Goal: Task Accomplishment & Management: Manage account settings

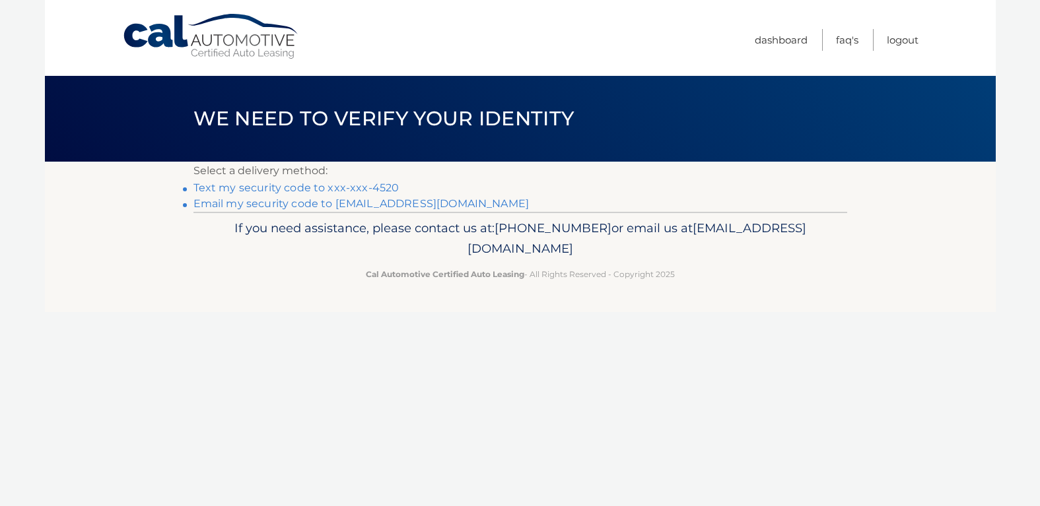
click at [243, 189] on link "Text my security code to xxx-xxx-4520" at bounding box center [296, 188] width 206 height 13
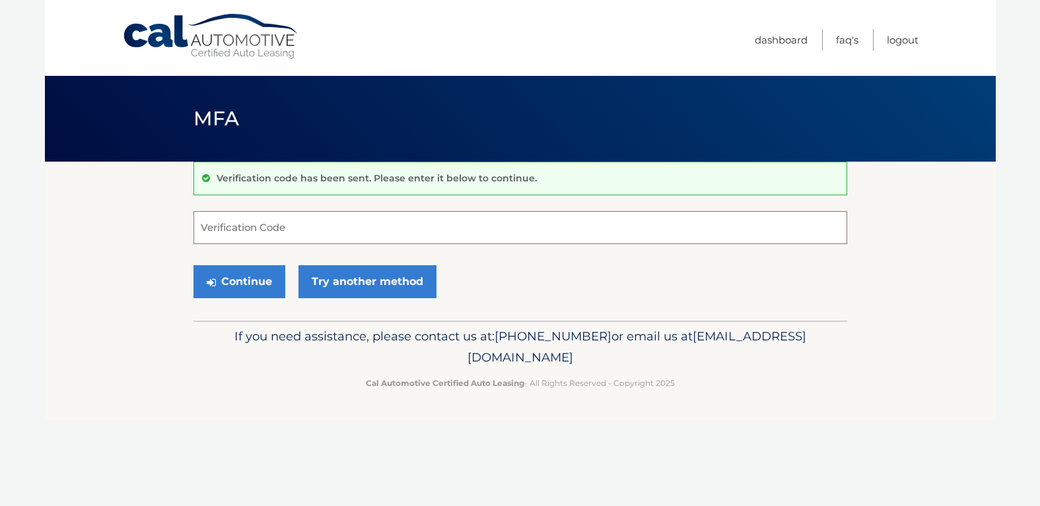
click at [267, 232] on input "Verification Code" at bounding box center [519, 227] width 653 height 33
type input "999712"
click at [248, 279] on button "Continue" at bounding box center [239, 281] width 92 height 33
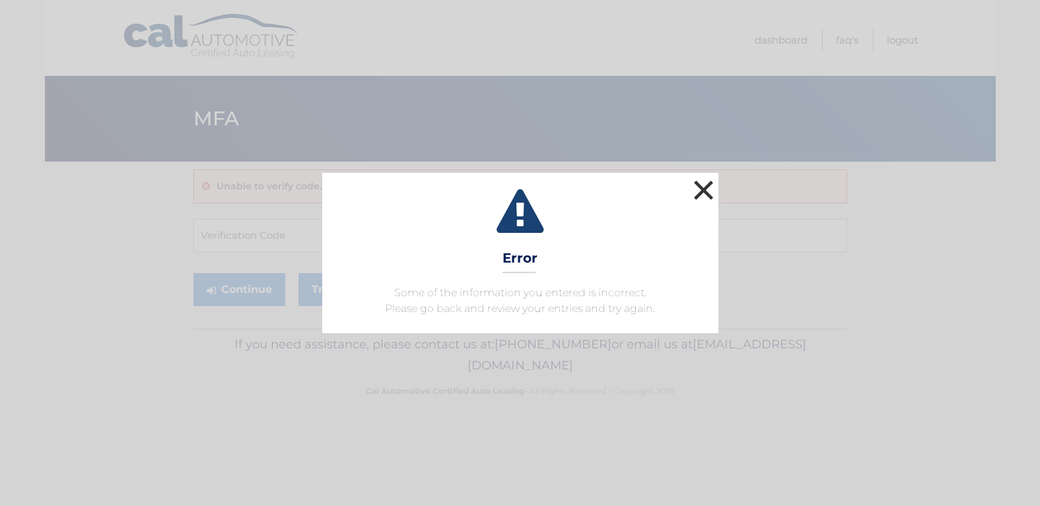
click at [701, 186] on button "×" at bounding box center [703, 190] width 26 height 26
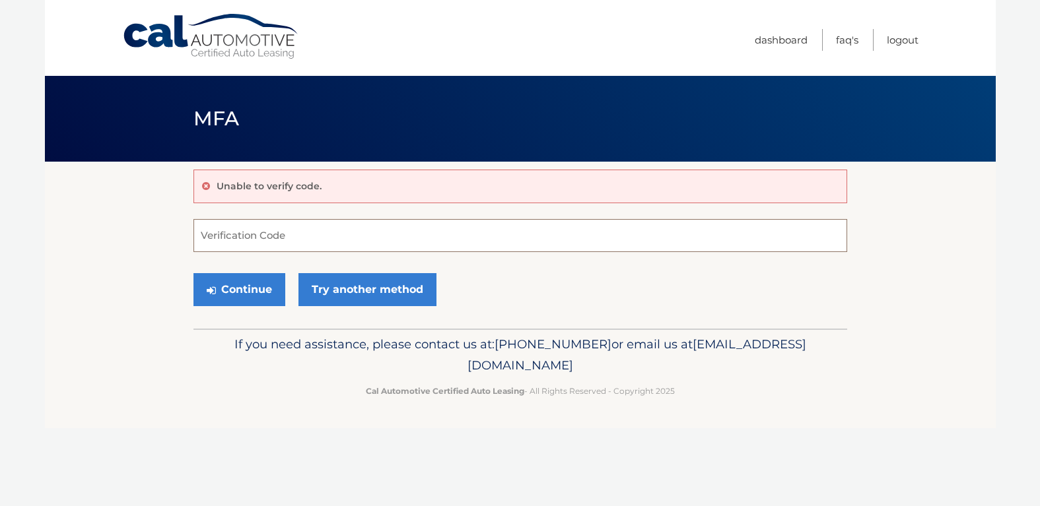
click at [277, 236] on input "Verification Code" at bounding box center [519, 235] width 653 height 33
type input "989712"
click at [246, 286] on button "Continue" at bounding box center [239, 289] width 92 height 33
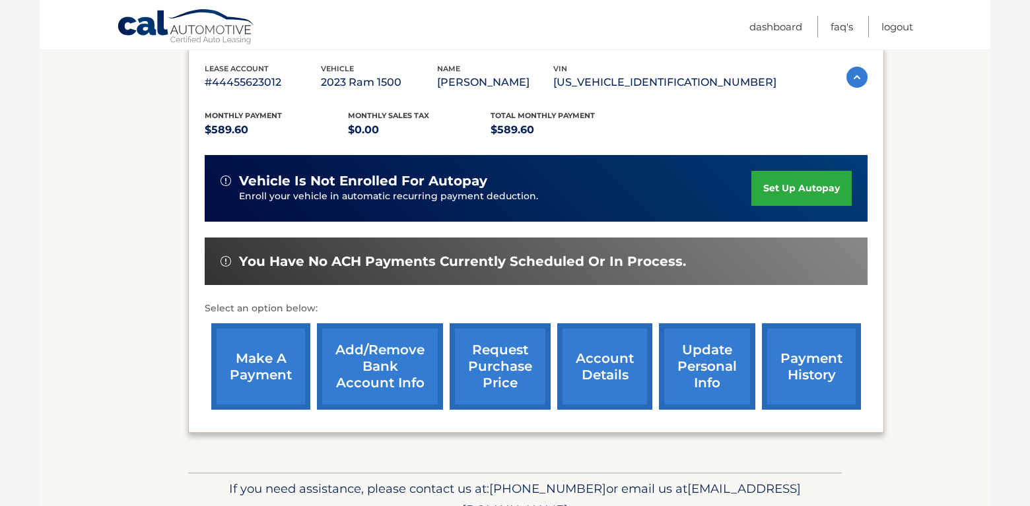
scroll to position [198, 0]
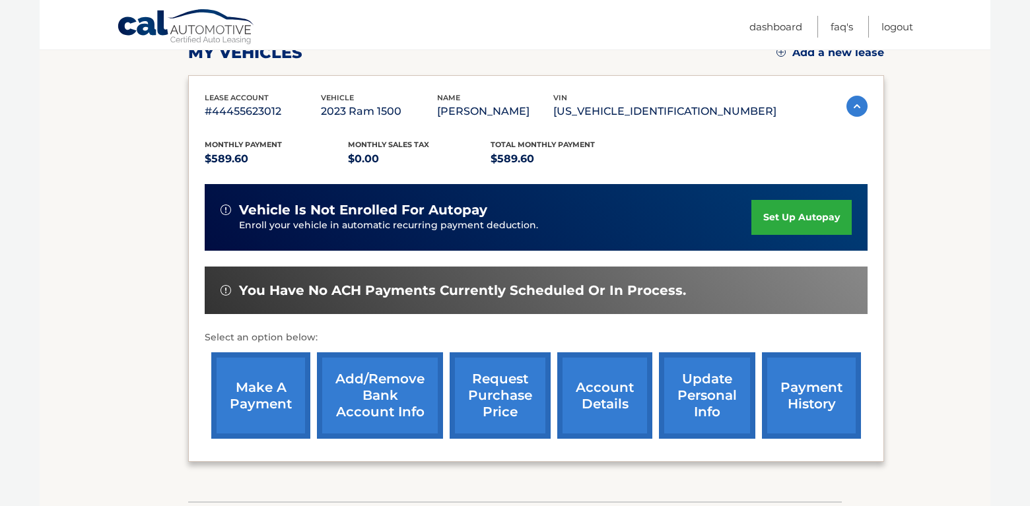
click at [244, 384] on link "make a payment" at bounding box center [260, 395] width 99 height 86
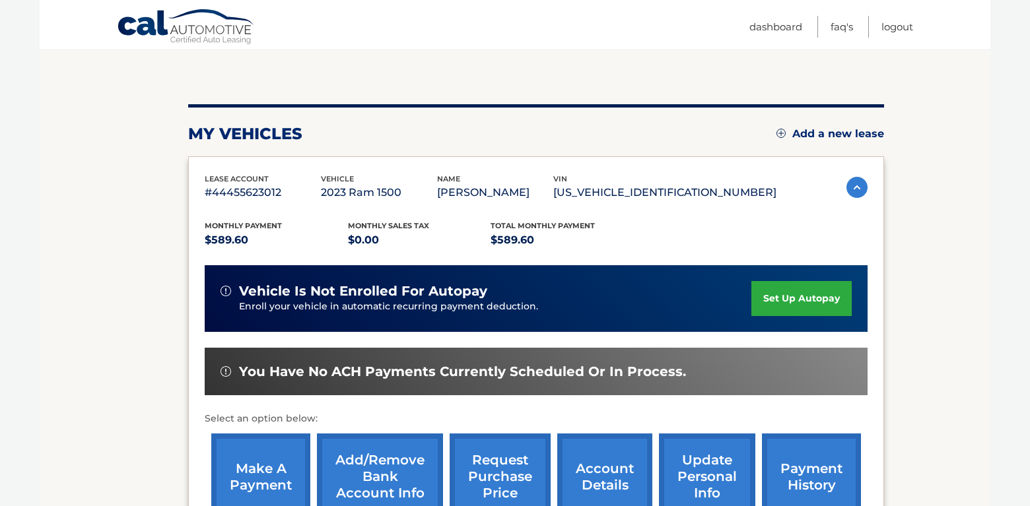
scroll to position [132, 0]
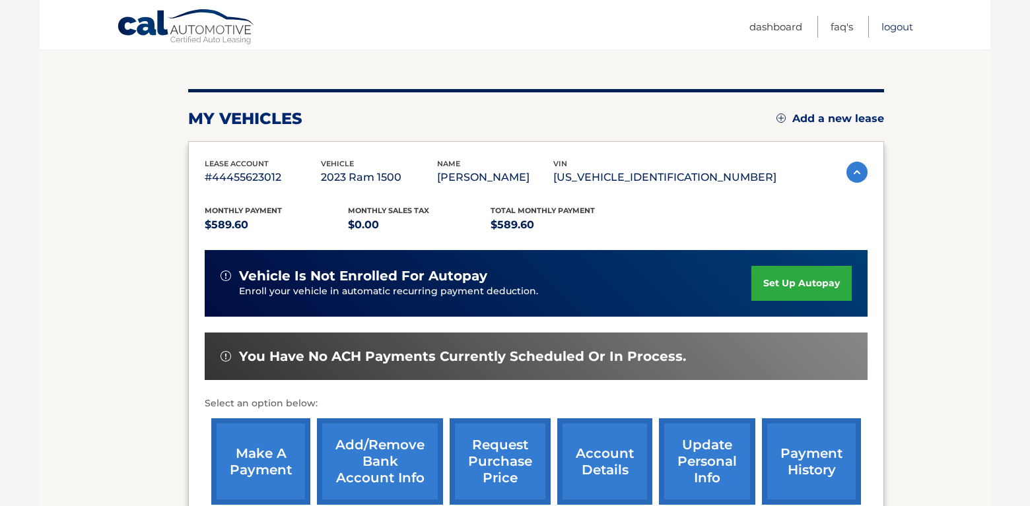
click at [900, 26] on link "Logout" at bounding box center [897, 27] width 32 height 22
